Goal: Transaction & Acquisition: Purchase product/service

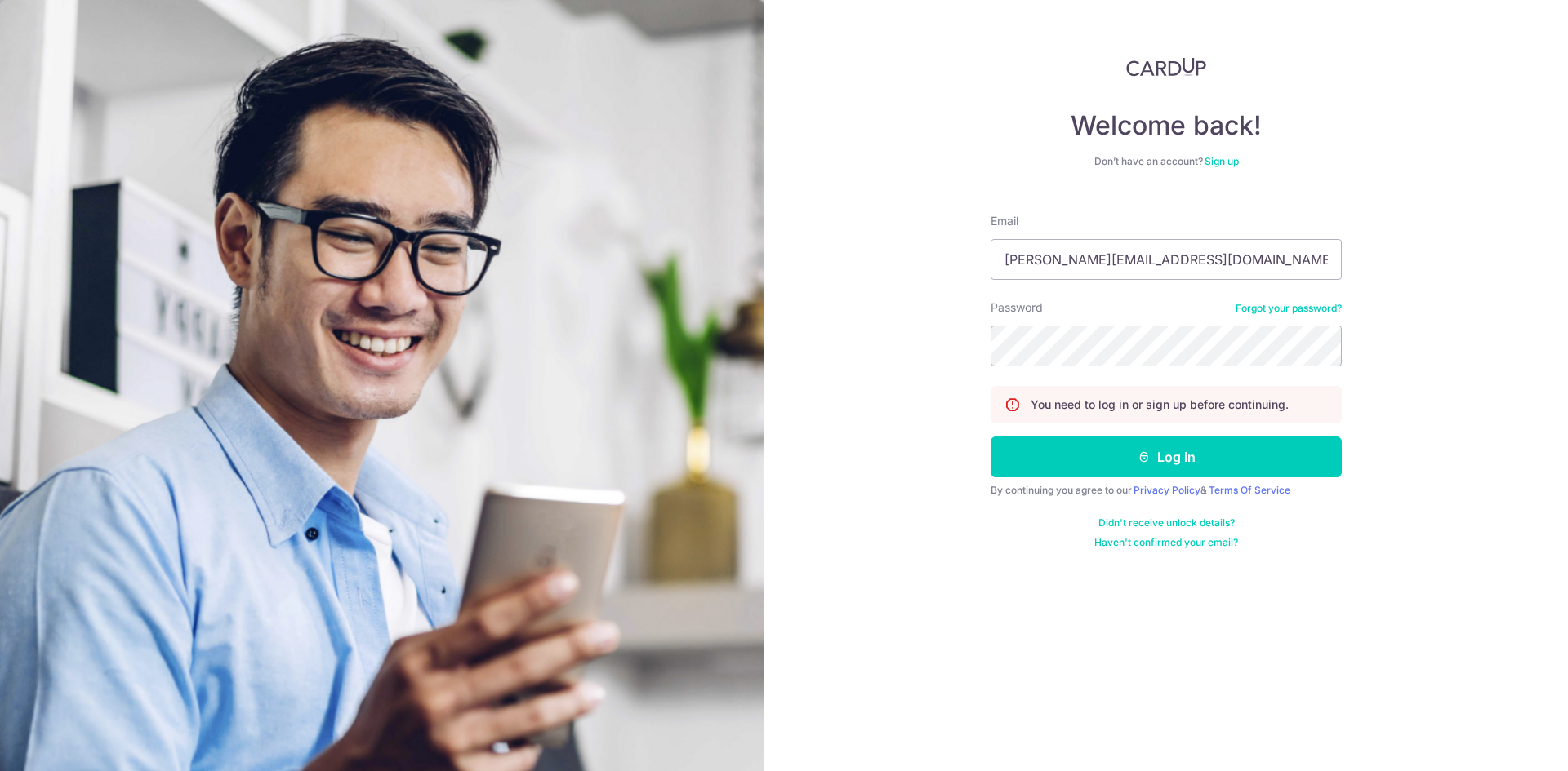
type input "[PERSON_NAME][EMAIL_ADDRESS][DOMAIN_NAME]"
click at [1466, 369] on div "Welcome back! Don’t have an account? Sign up Email steven_ljr@yahoo.com.sg Pass…" at bounding box center [1165, 386] width 803 height 771
click at [991, 437] on button "Log in" at bounding box center [1166, 457] width 351 height 41
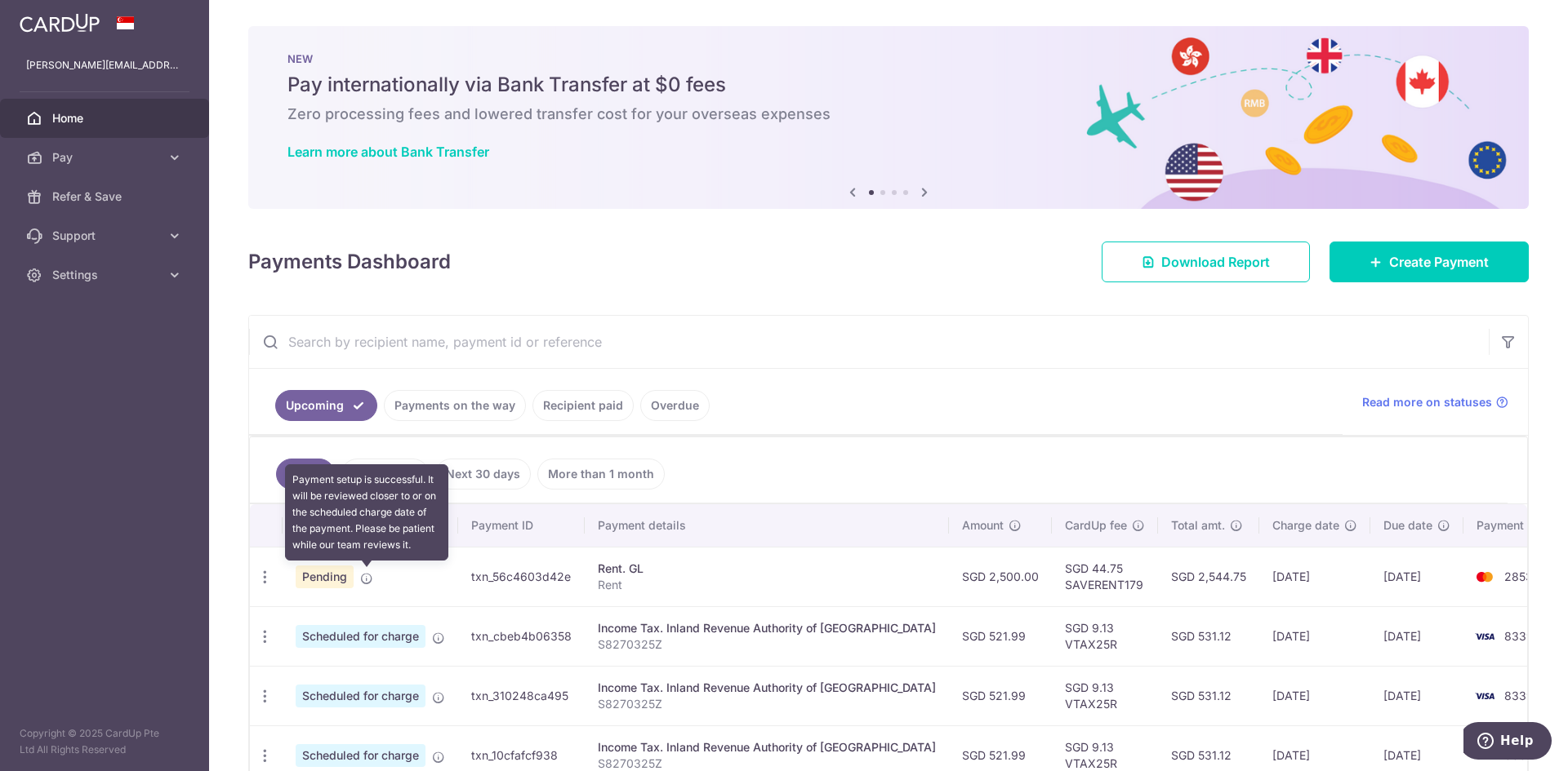
click at [365, 579] on icon at bounding box center [367, 579] width 13 height 13
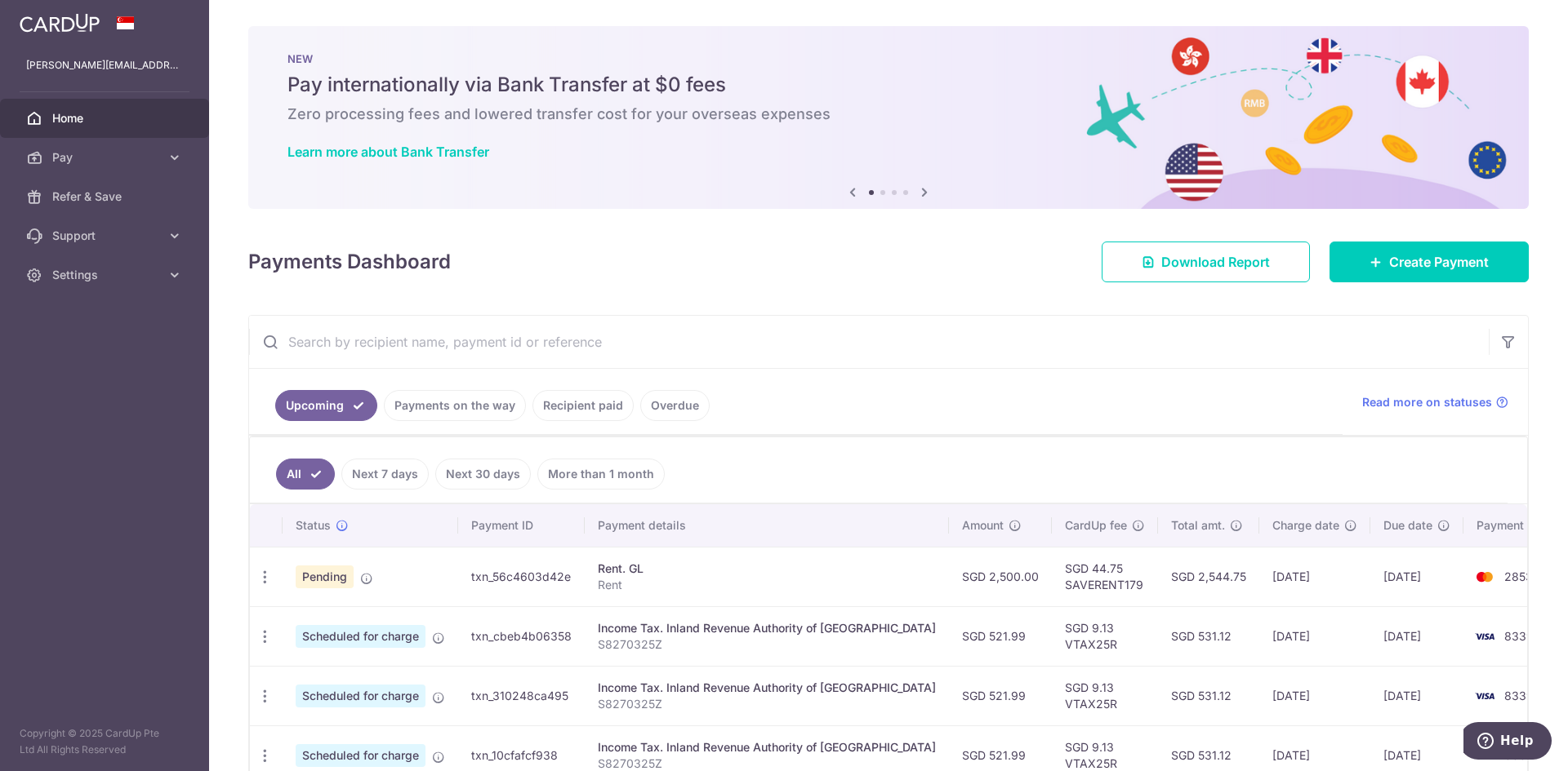
click at [315, 577] on span "Pending" at bounding box center [325, 577] width 58 height 22
click at [268, 576] on icon "button" at bounding box center [265, 577] width 17 height 17
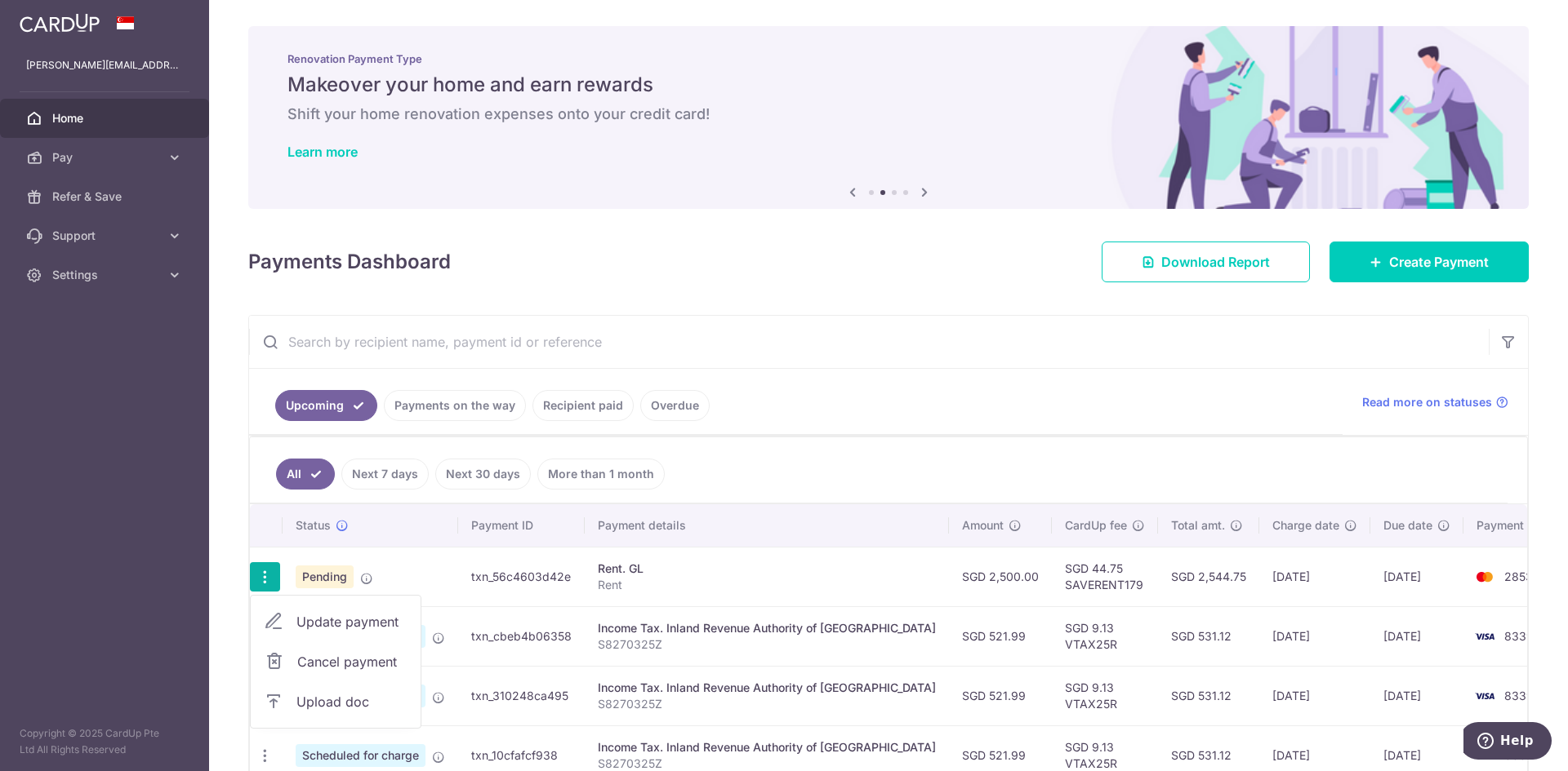
click at [332, 659] on span "Cancel payment" at bounding box center [351, 662] width 109 height 20
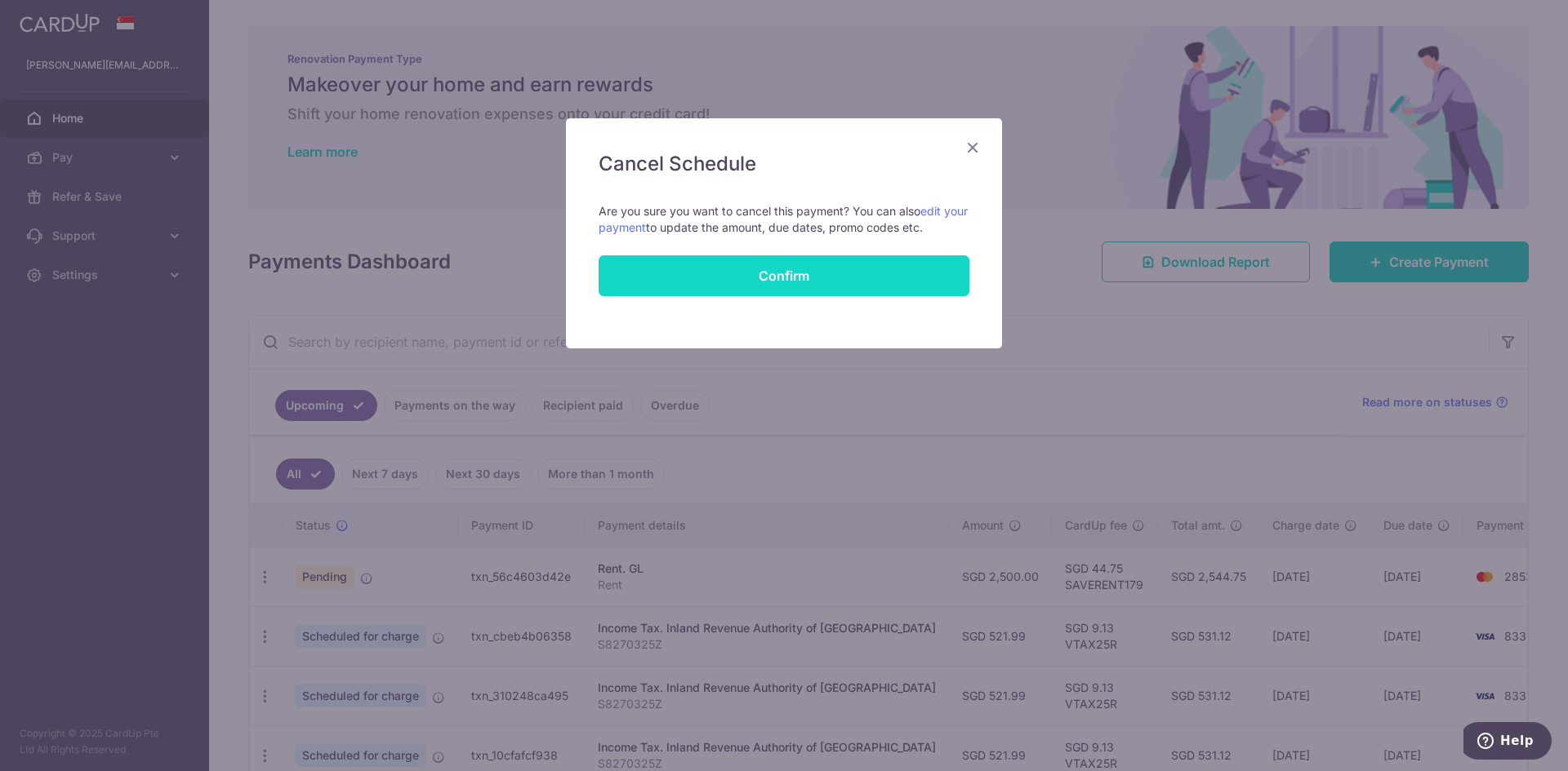
click at [809, 272] on button "Confirm" at bounding box center [784, 276] width 371 height 41
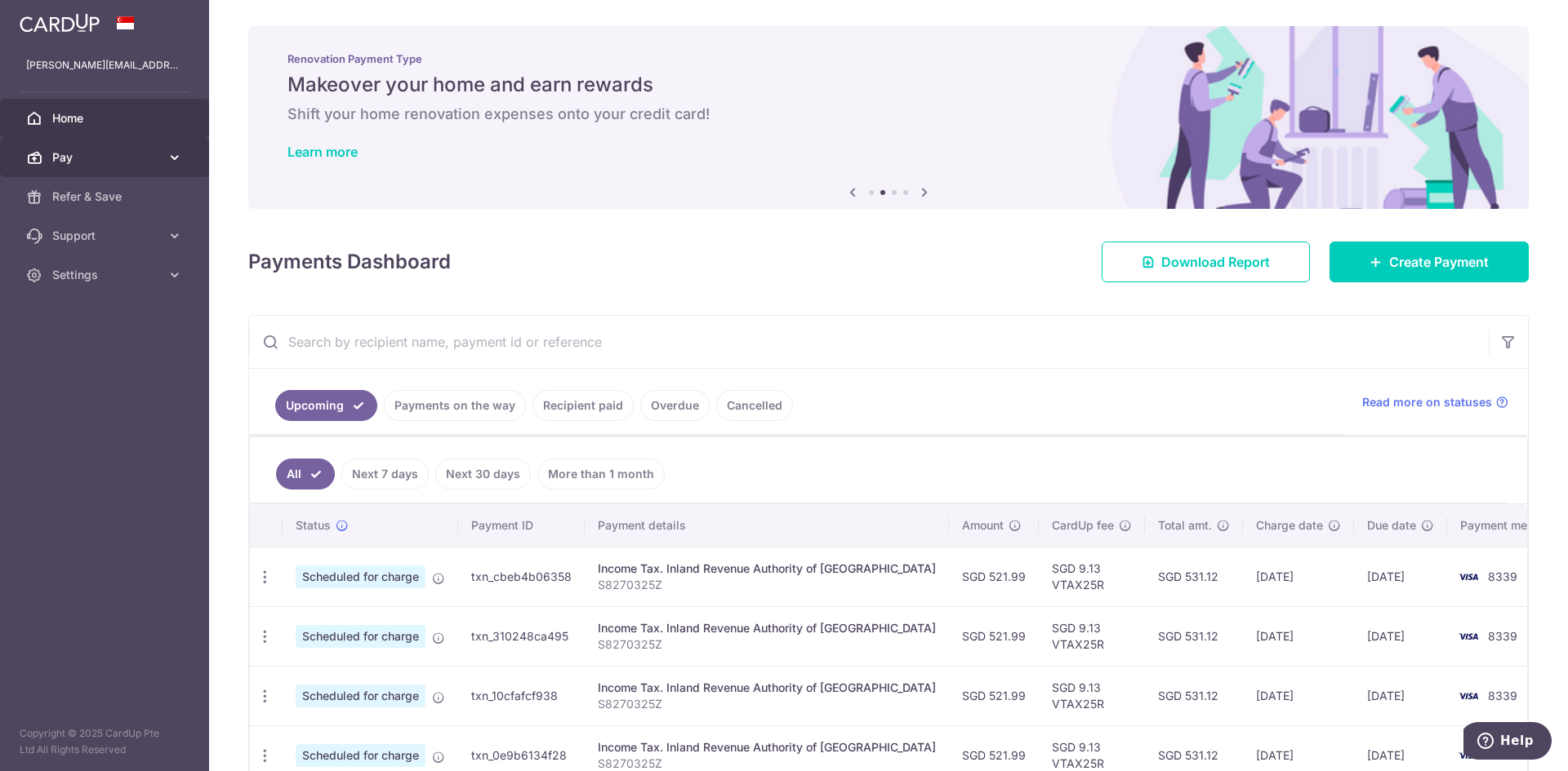
click at [120, 164] on span "Pay" at bounding box center [106, 157] width 107 height 16
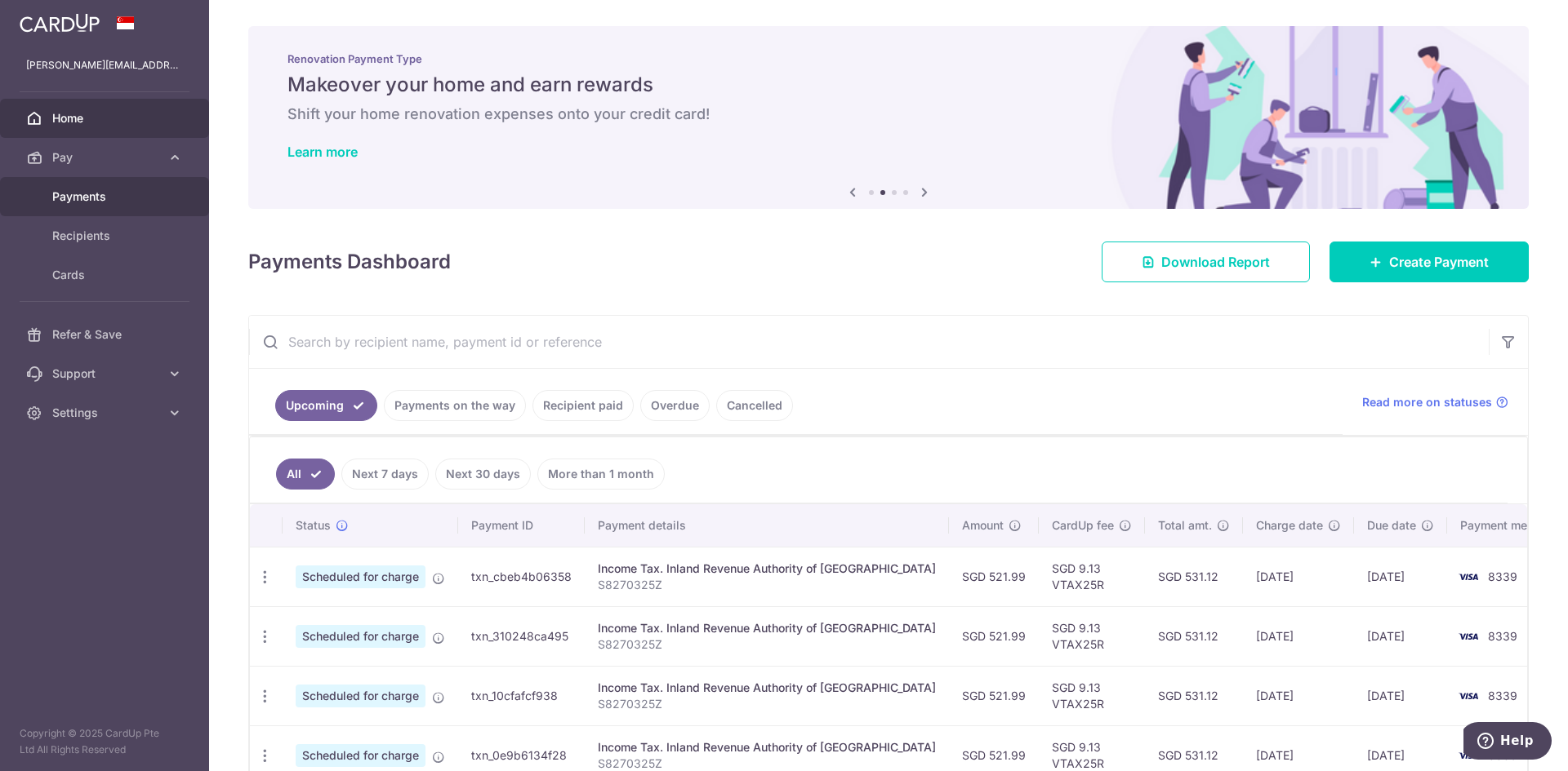
click at [110, 193] on span "Payments" at bounding box center [106, 196] width 107 height 16
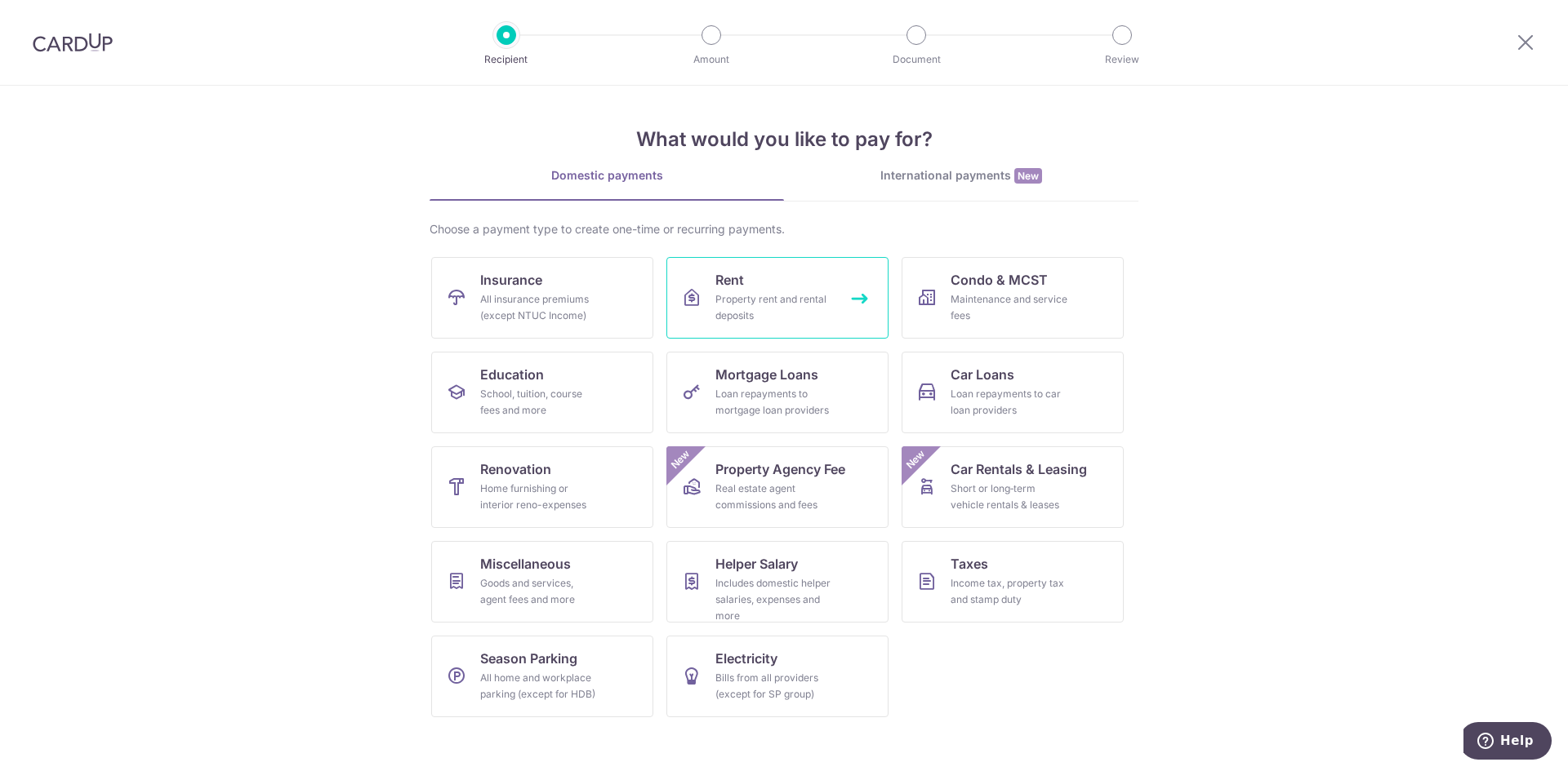
click at [731, 293] on div "Property rent and rental deposits" at bounding box center [774, 307] width 118 height 33
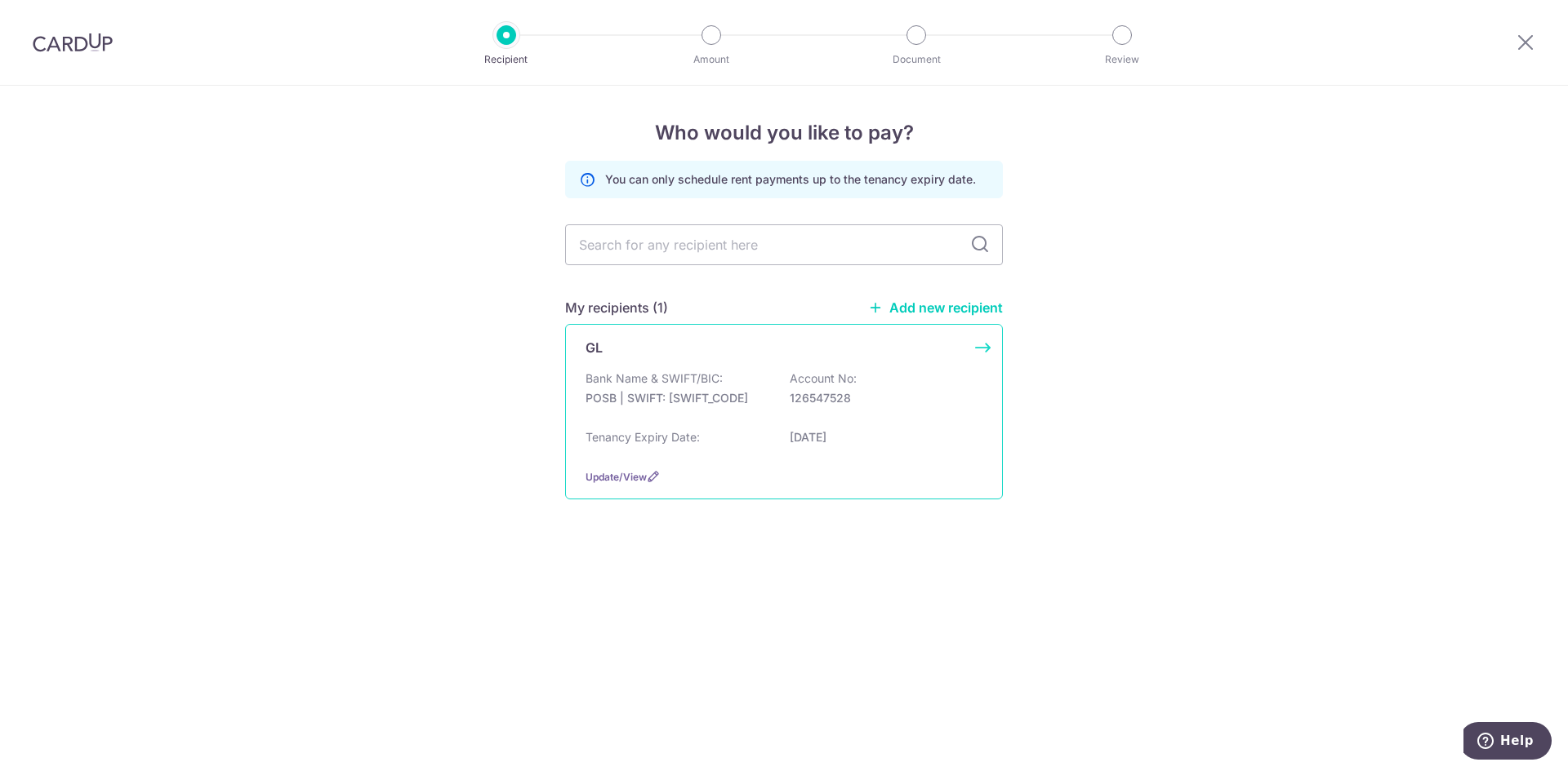
click at [715, 380] on p "Bank Name & SWIFT/BIC:" at bounding box center [654, 378] width 137 height 16
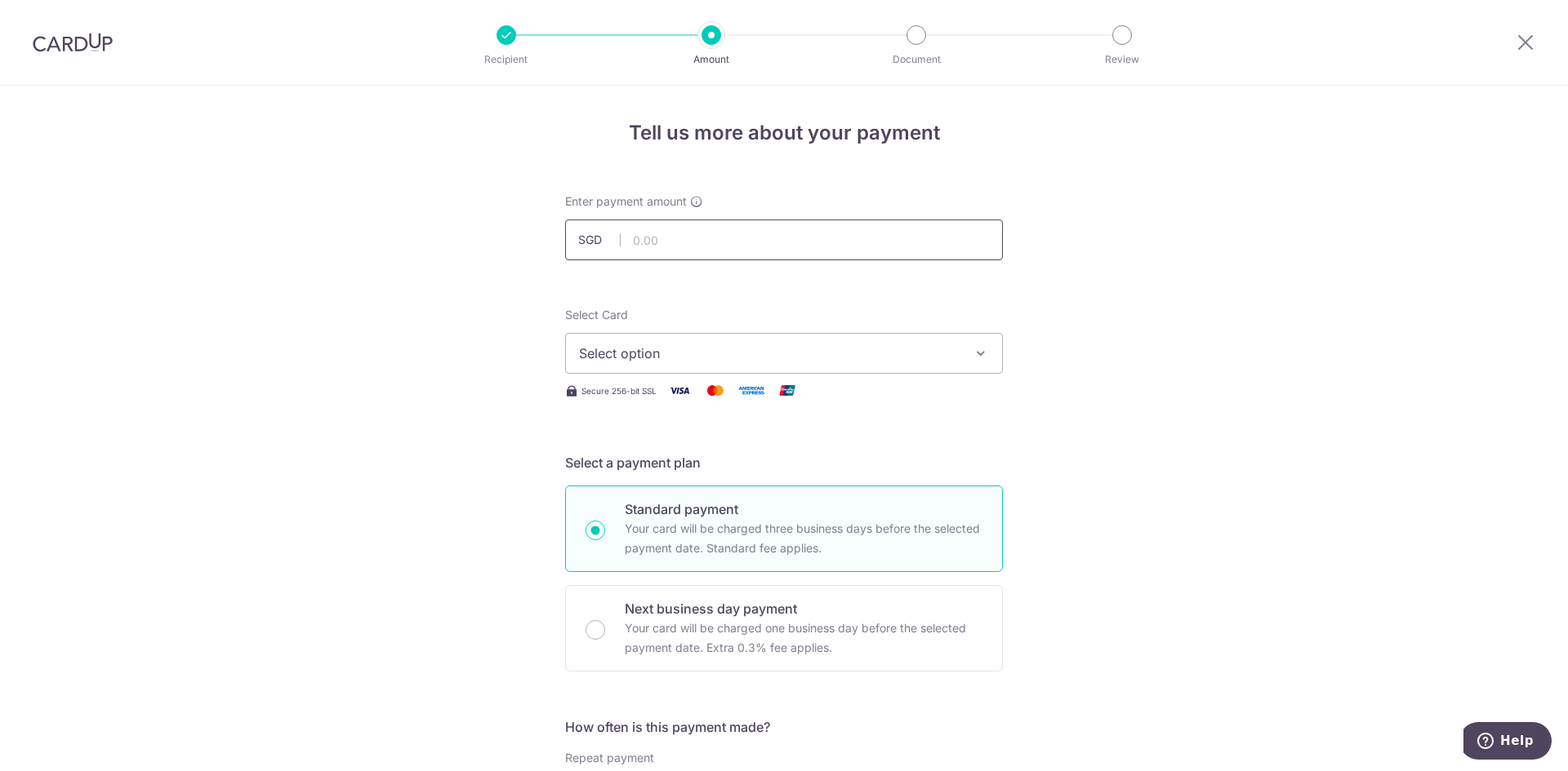
click at [699, 249] on input "text" at bounding box center [784, 240] width 438 height 41
click at [717, 253] on input "text" at bounding box center [784, 240] width 438 height 41
type input "1,000.00"
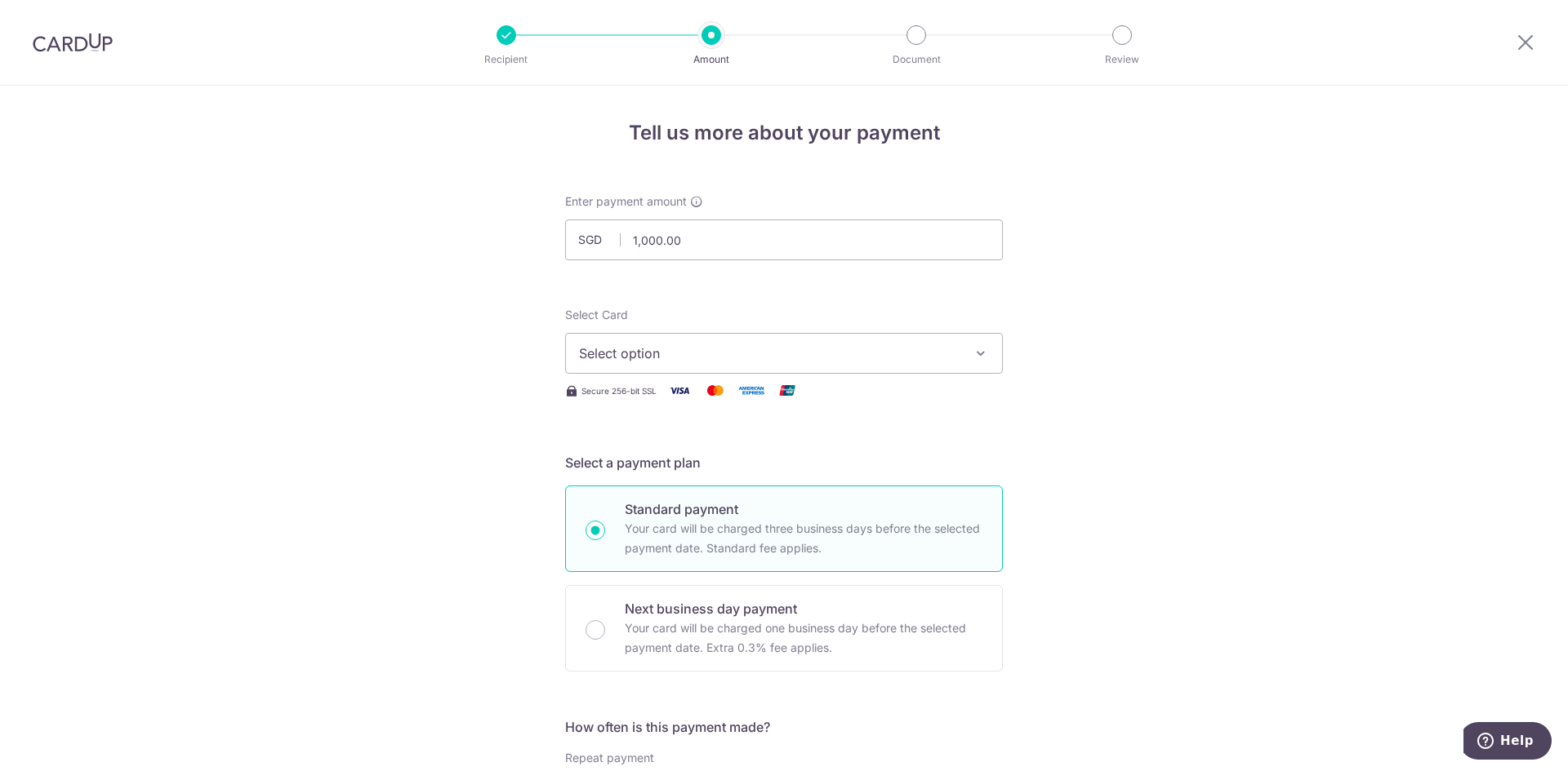
click at [895, 354] on span "Select option" at bounding box center [769, 353] width 380 height 20
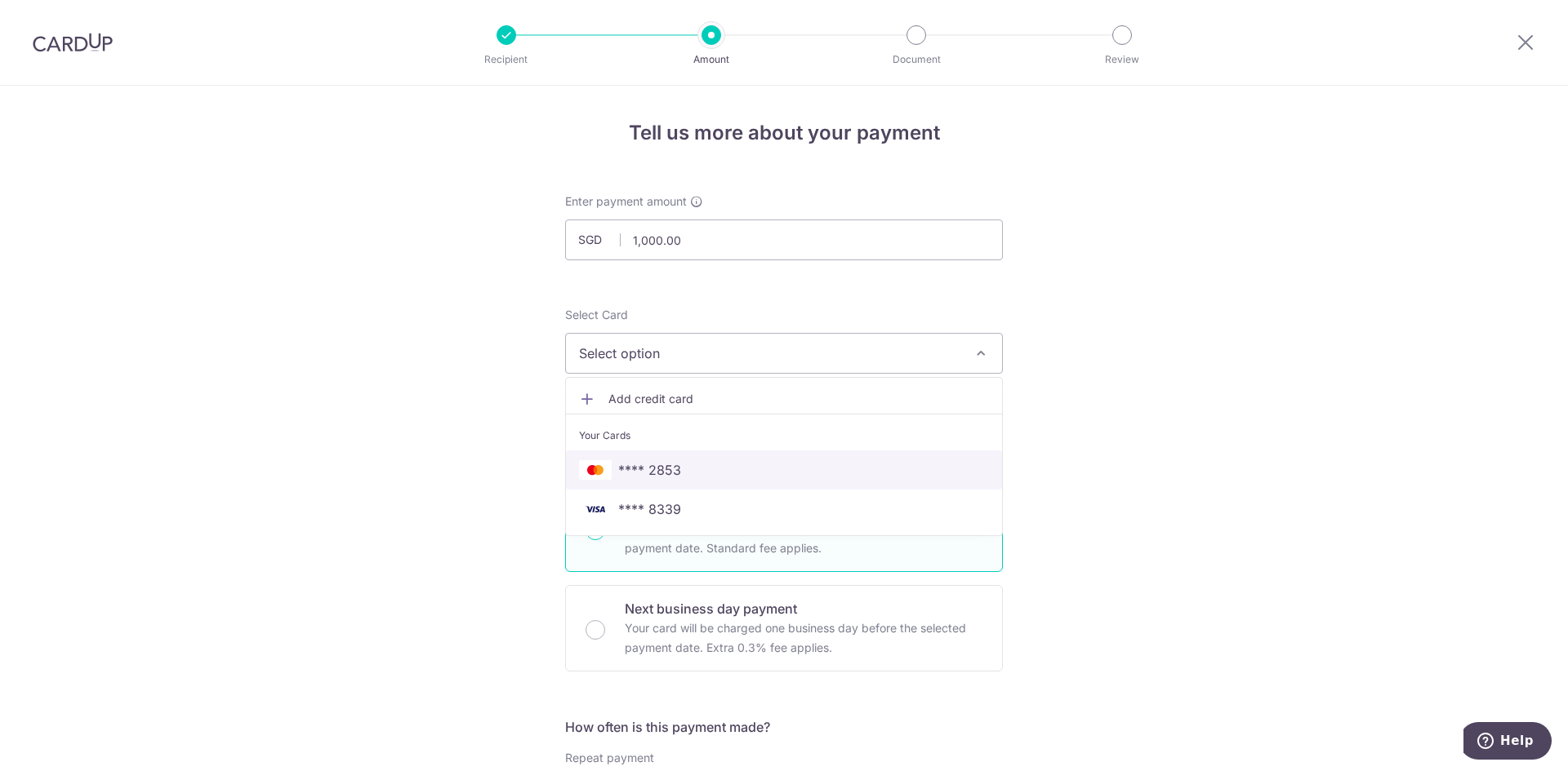
click at [666, 475] on span "**** 2853" at bounding box center [649, 470] width 63 height 20
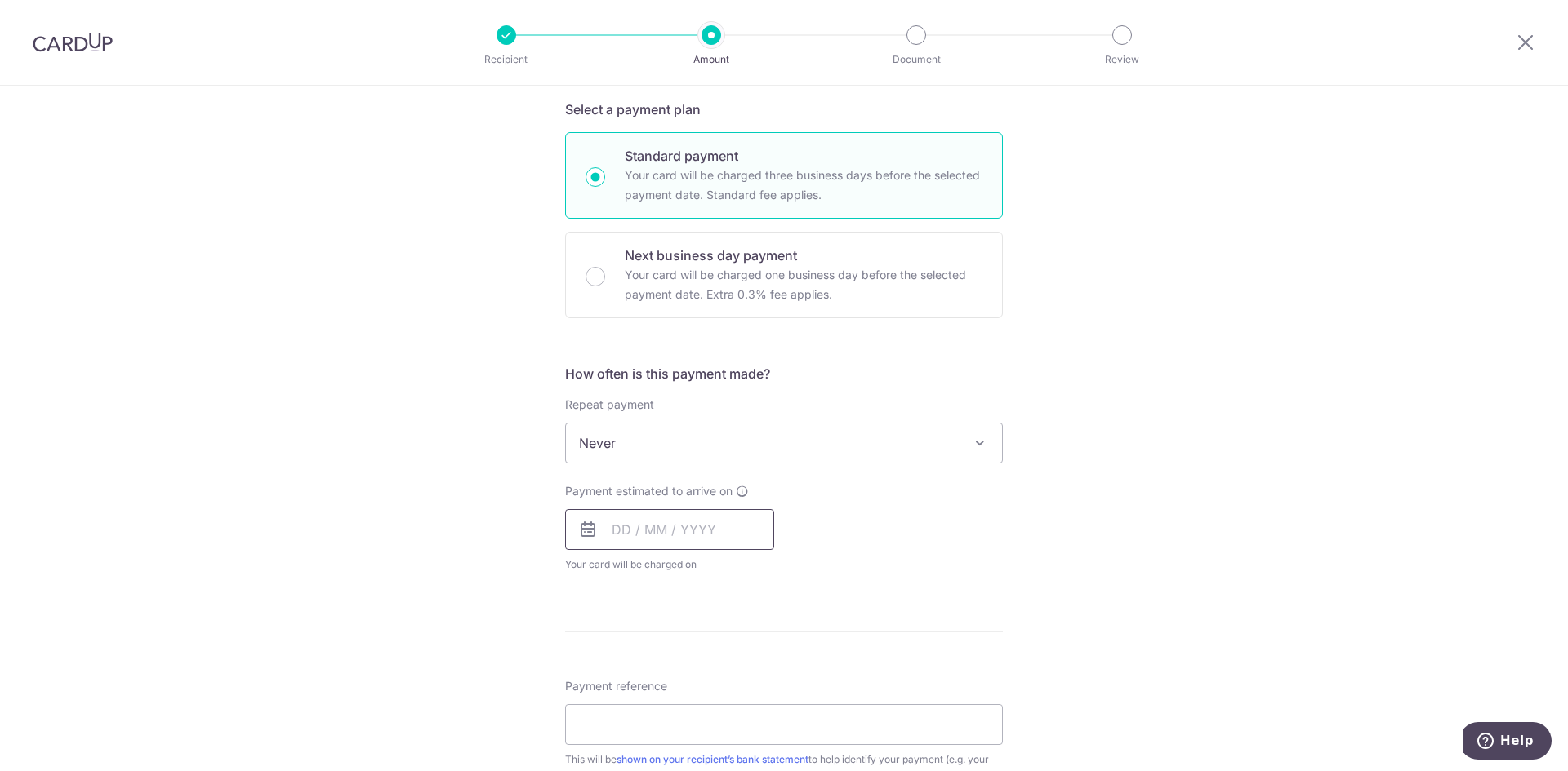
click at [699, 535] on input "text" at bounding box center [670, 530] width 209 height 41
click at [901, 598] on form "Enter payment amount SGD 1,000.00 1000.00 Select Card **** 2853 Add credit card…" at bounding box center [784, 486] width 438 height 1292
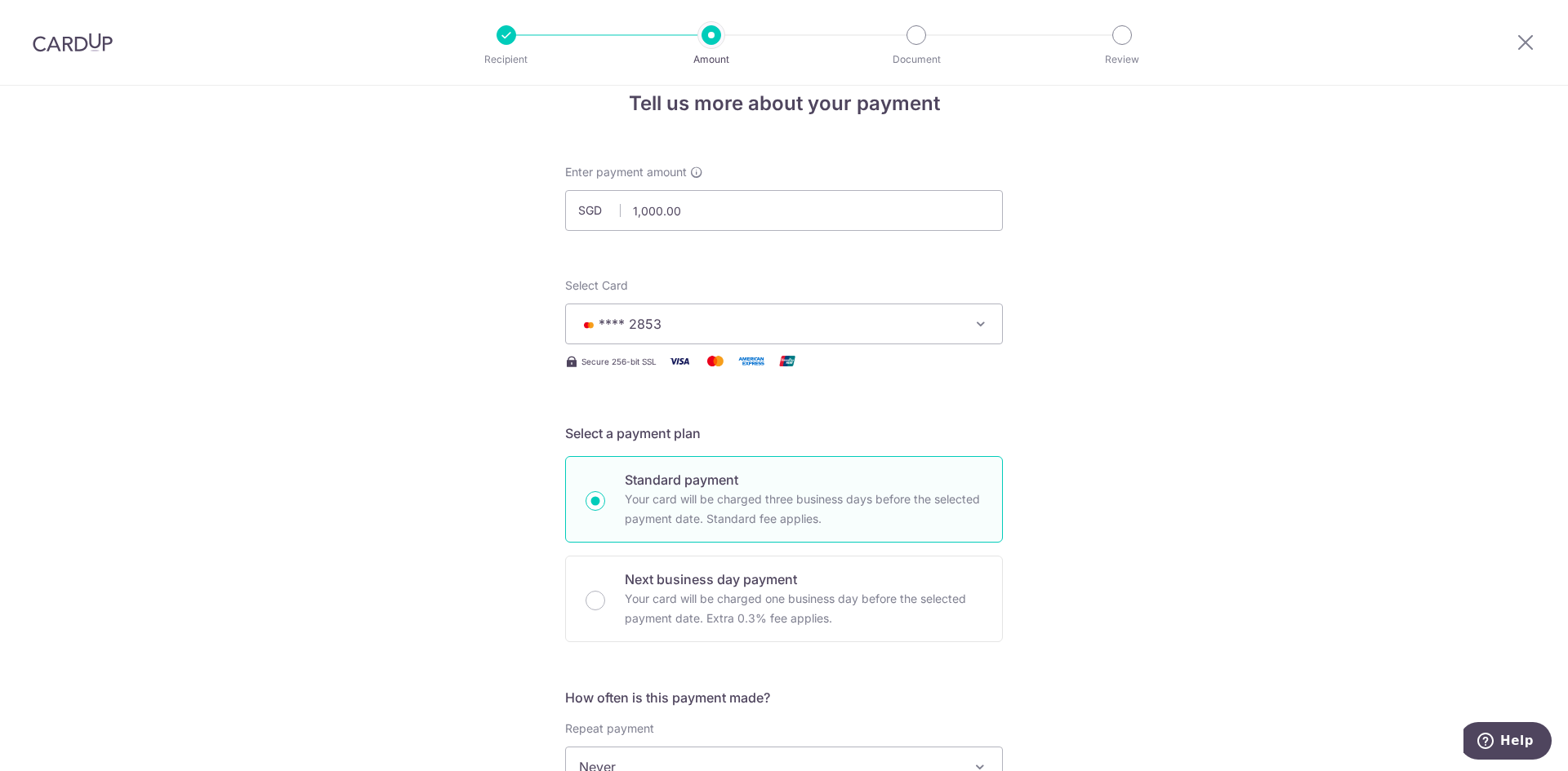
scroll to position [0, 0]
